Goal: Find specific page/section: Find specific page/section

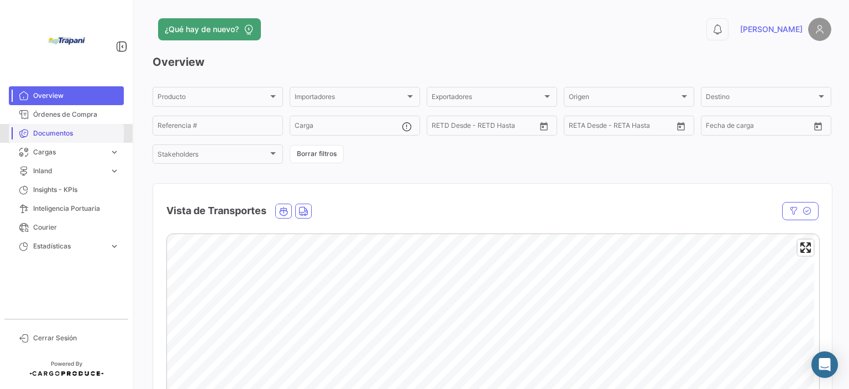
click at [38, 136] on span "Documentos" at bounding box center [76, 133] width 86 height 10
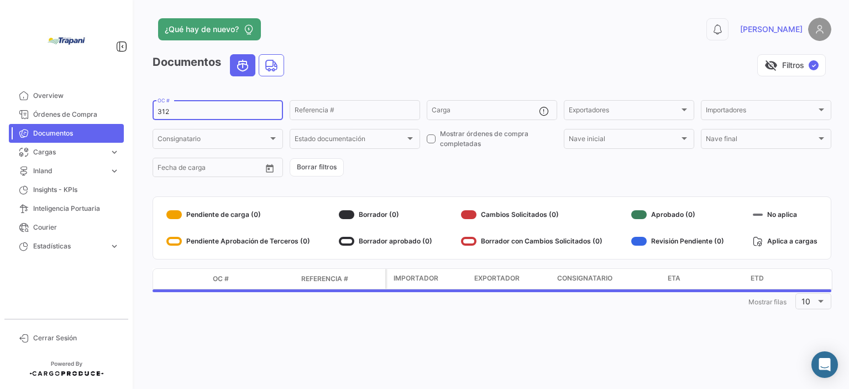
click at [179, 112] on input "312" at bounding box center [218, 112] width 121 height 8
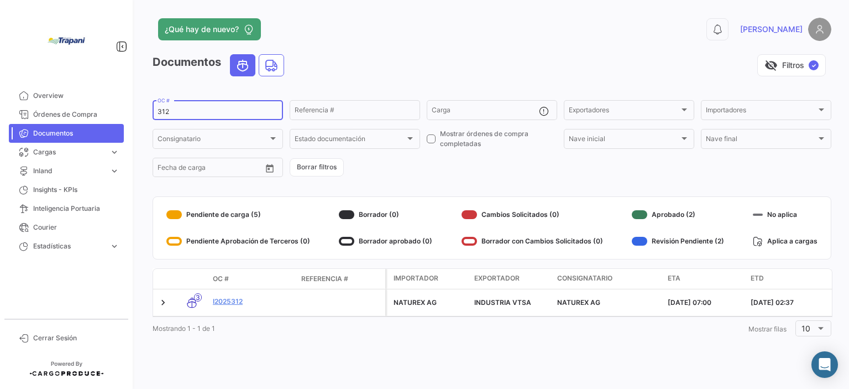
drag, startPoint x: 179, startPoint y: 112, endPoint x: 148, endPoint y: 106, distance: 31.4
click at [148, 106] on div "¿Qué hay de nuevo? 0 Pablo Documentos visibility_off Filtros ✓ 312 OC # Referen…" at bounding box center [492, 194] width 714 height 389
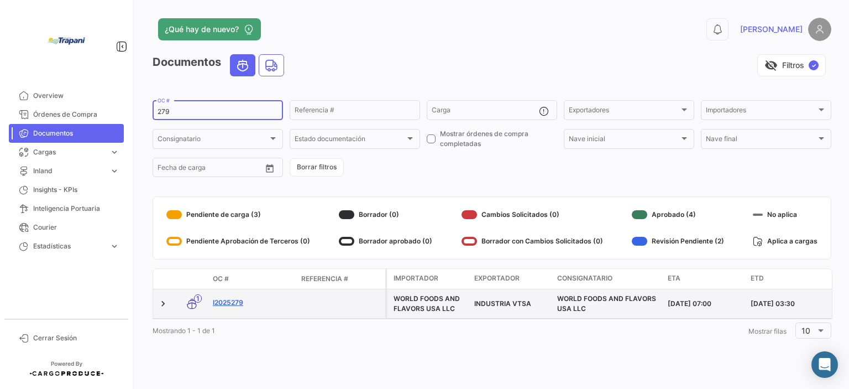
type input "279"
click at [228, 302] on link "I2025279" at bounding box center [253, 302] width 80 height 10
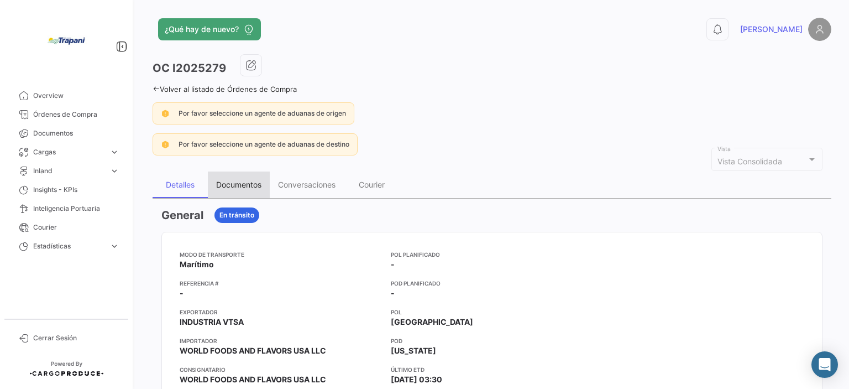
click at [246, 190] on div "Documentos" at bounding box center [239, 184] width 62 height 27
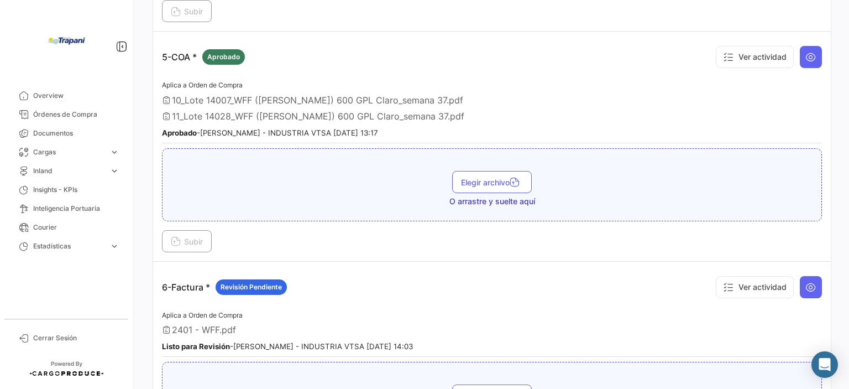
scroll to position [1161, 0]
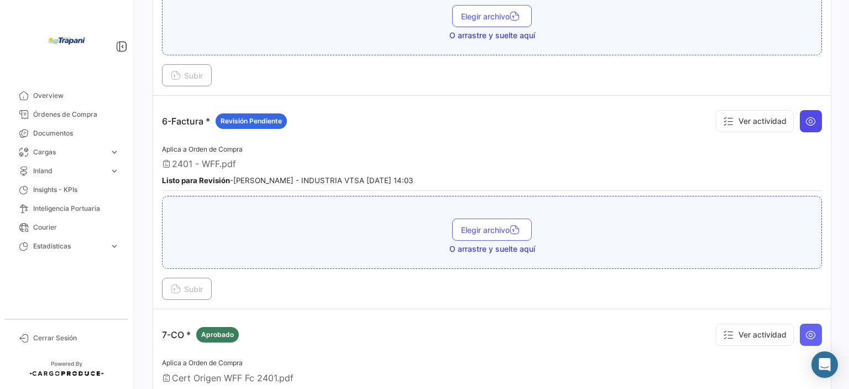
click at [813, 110] on button at bounding box center [811, 121] width 22 height 22
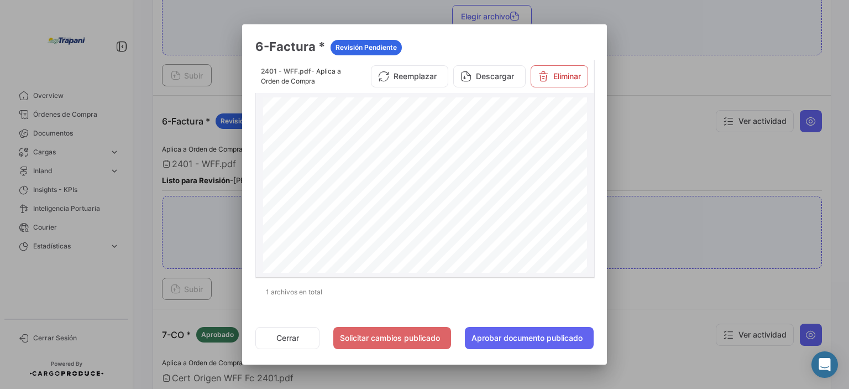
scroll to position [111, 0]
click at [714, 62] on div at bounding box center [424, 194] width 849 height 389
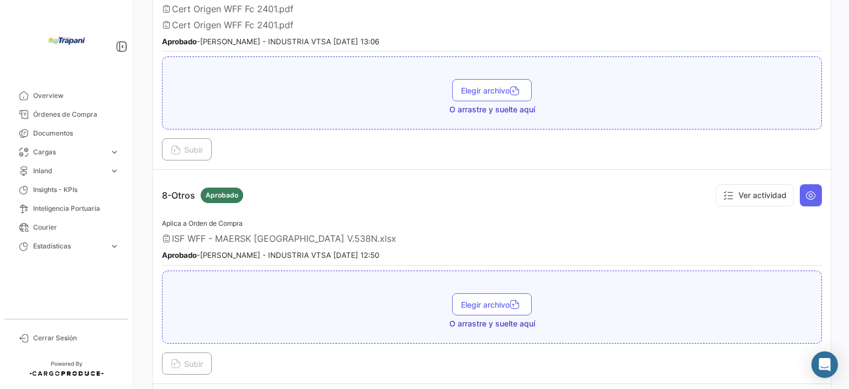
scroll to position [1571, 0]
